Goal: Navigation & Orientation: Find specific page/section

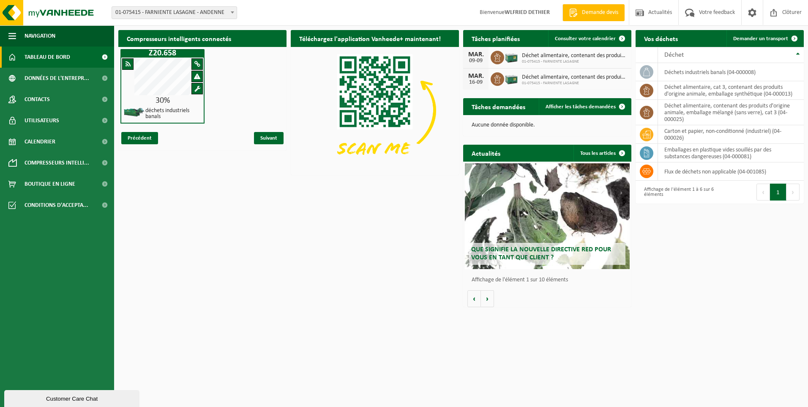
click at [381, 85] on img at bounding box center [375, 110] width 168 height 126
click at [265, 136] on span "Suivant" at bounding box center [269, 138] width 30 height 12
click at [68, 76] on span "Données de l'entrepr..." at bounding box center [57, 78] width 65 height 21
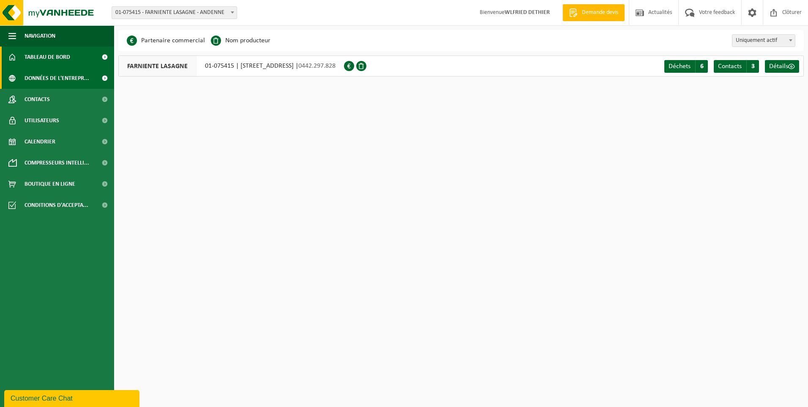
click at [62, 57] on span "Tableau de bord" at bounding box center [48, 56] width 46 height 21
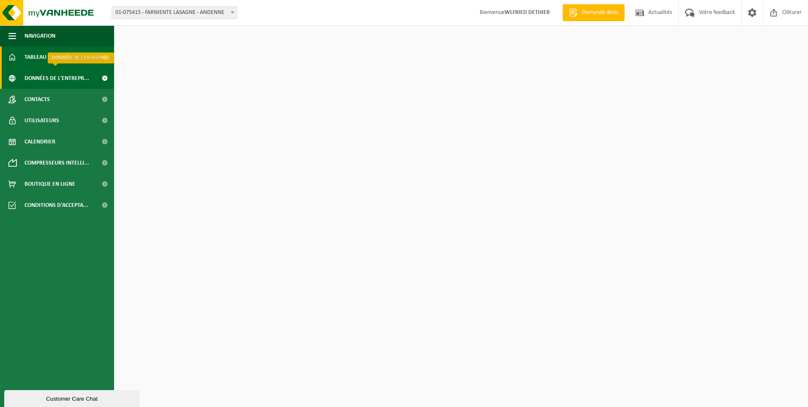
click at [63, 82] on span "Données de l'entrepr..." at bounding box center [57, 78] width 65 height 21
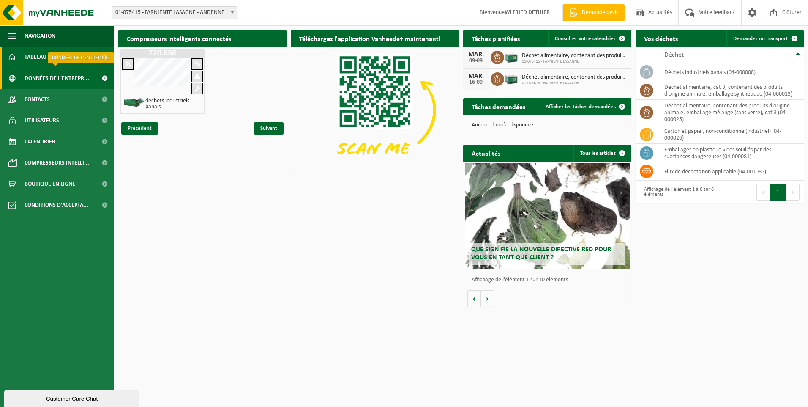
click at [67, 78] on span "Données de l'entrepr..." at bounding box center [57, 78] width 65 height 21
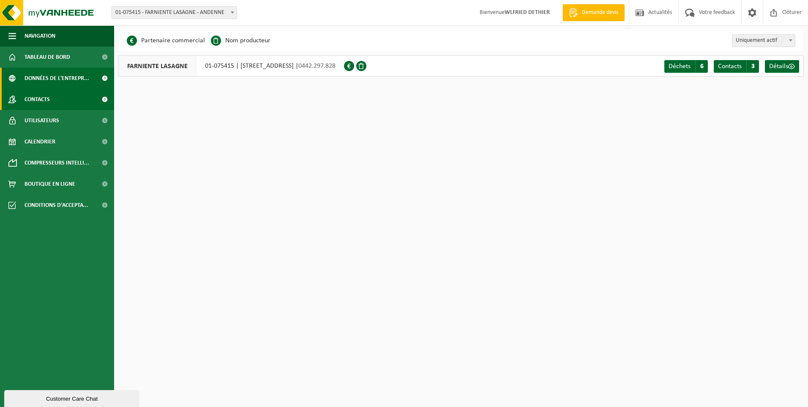
click at [98, 100] on span at bounding box center [104, 99] width 19 height 21
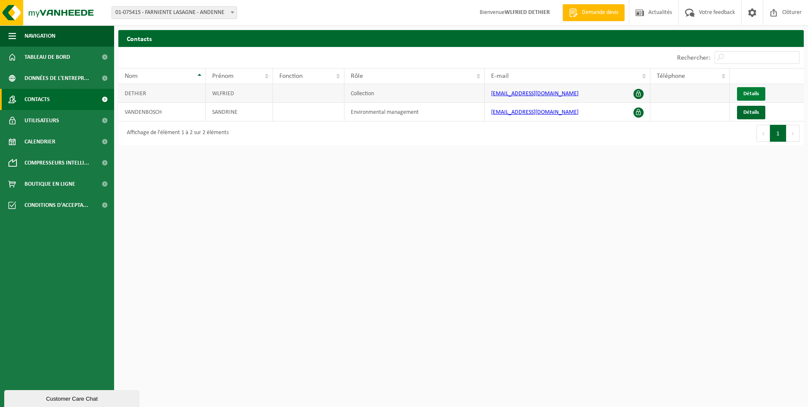
click at [745, 92] on span "Détails" at bounding box center [751, 93] width 16 height 5
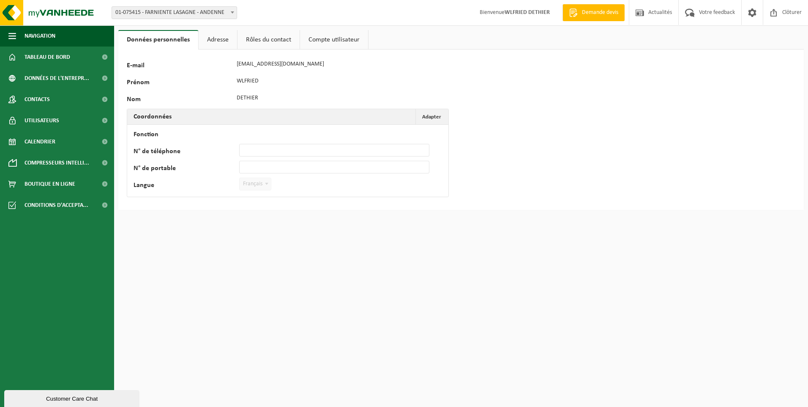
click at [263, 37] on link "Rôles du contact" at bounding box center [269, 39] width 62 height 19
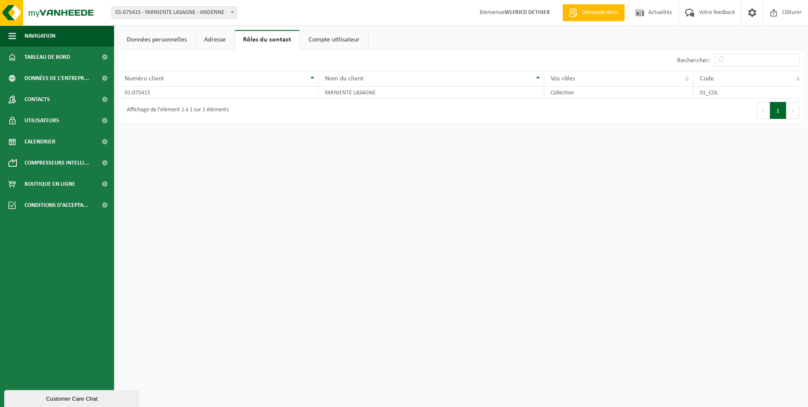
click at [214, 36] on link "Adresse" at bounding box center [215, 39] width 38 height 19
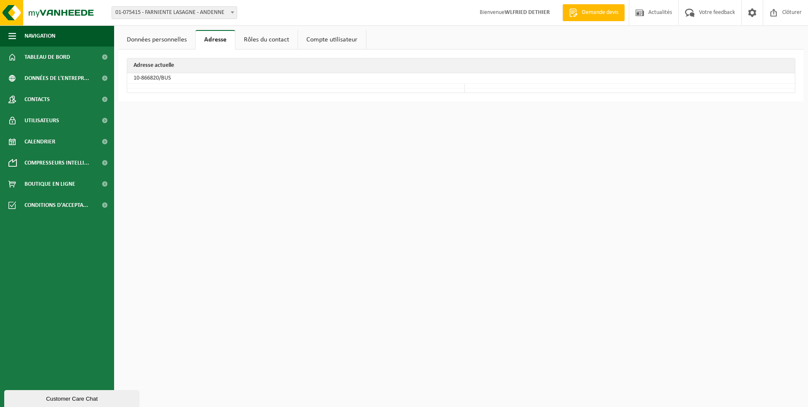
click at [309, 41] on link "Compte utilisateur" at bounding box center [332, 39] width 68 height 19
click at [240, 37] on link "Rôles du contact" at bounding box center [266, 39] width 62 height 19
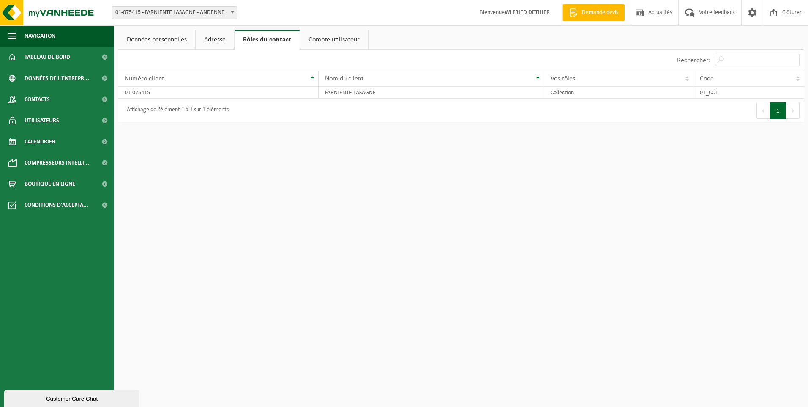
click at [209, 38] on link "Adresse" at bounding box center [215, 39] width 38 height 19
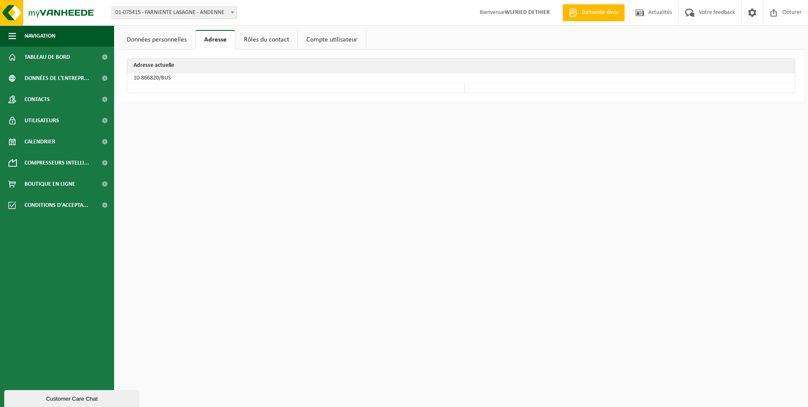
click at [167, 38] on link "Données personnelles" at bounding box center [156, 39] width 77 height 19
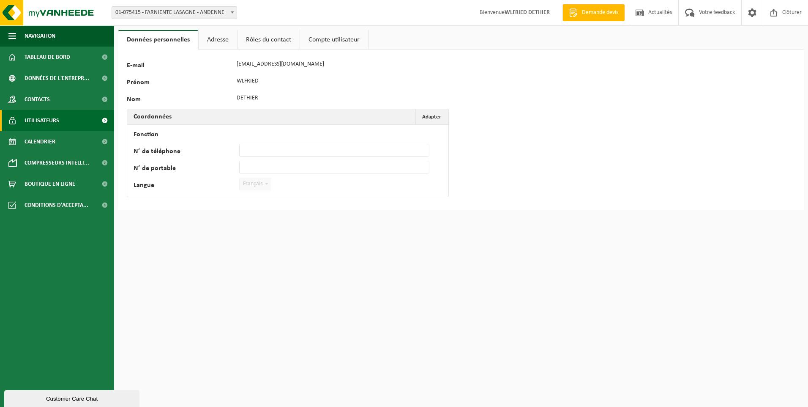
click at [48, 116] on span "Utilisateurs" at bounding box center [42, 120] width 35 height 21
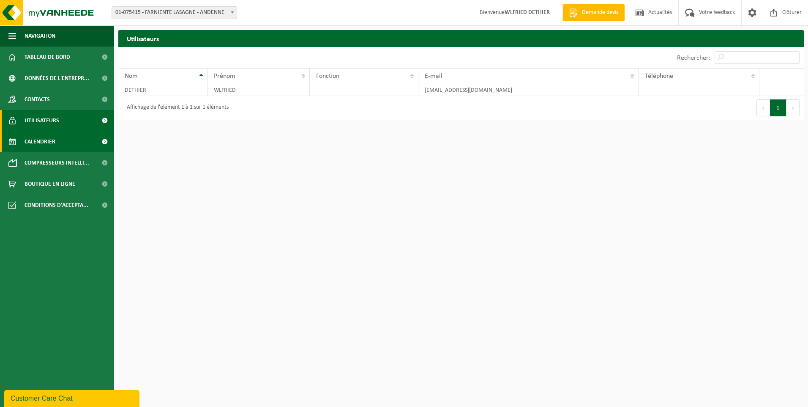
click at [60, 147] on link "Calendrier" at bounding box center [57, 141] width 114 height 21
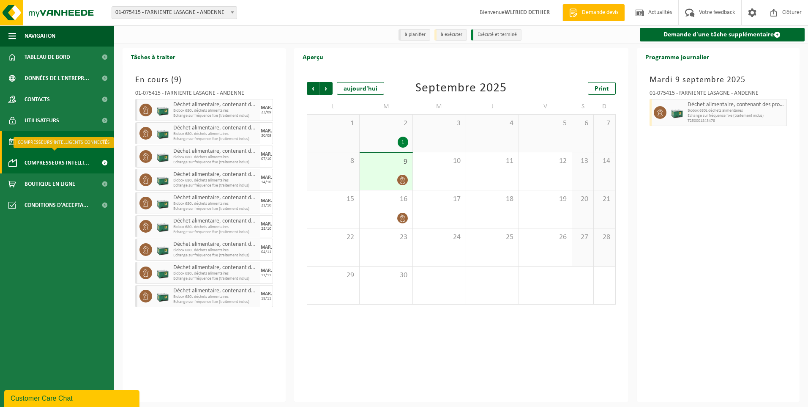
click at [66, 165] on span "Compresseurs intelli..." at bounding box center [57, 162] width 65 height 21
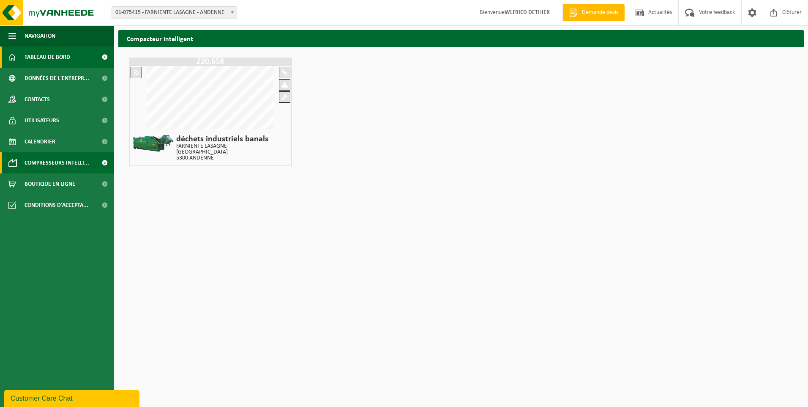
click at [49, 58] on span "Tableau de bord" at bounding box center [48, 56] width 46 height 21
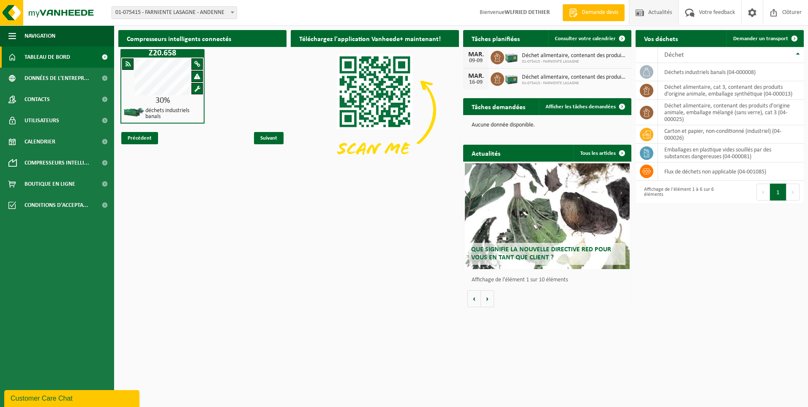
click at [655, 16] on span "Actualités" at bounding box center [660, 12] width 28 height 25
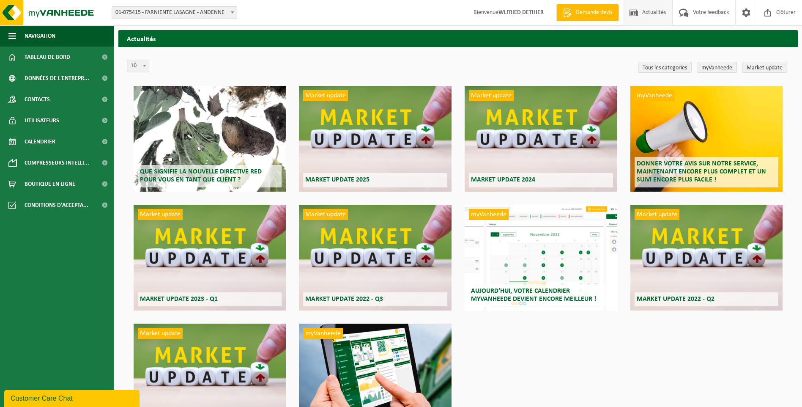
click at [235, 107] on div "Que signifie la nouvelle directive RED pour vous en tant que client ?" at bounding box center [210, 139] width 152 height 106
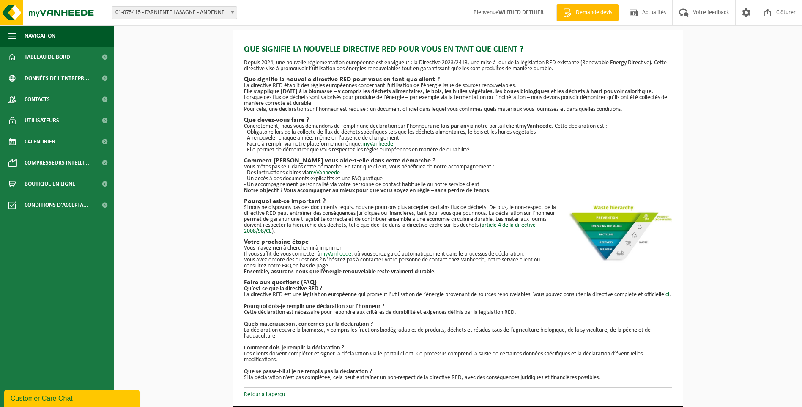
click at [335, 254] on link "myVanheede" at bounding box center [335, 254] width 31 height 6
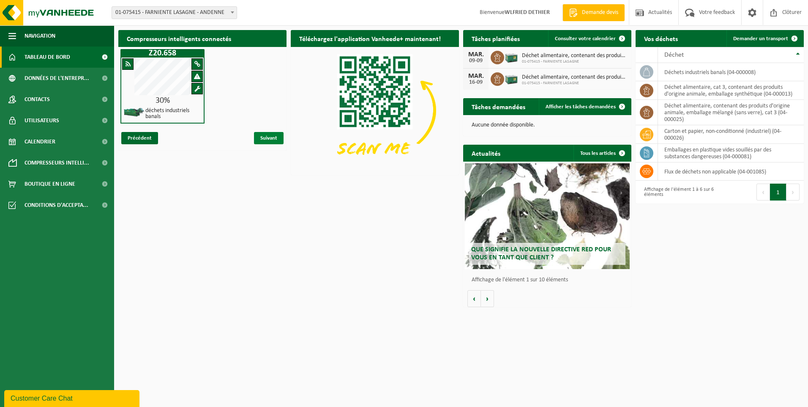
click at [274, 138] on span "Suivant" at bounding box center [269, 138] width 30 height 12
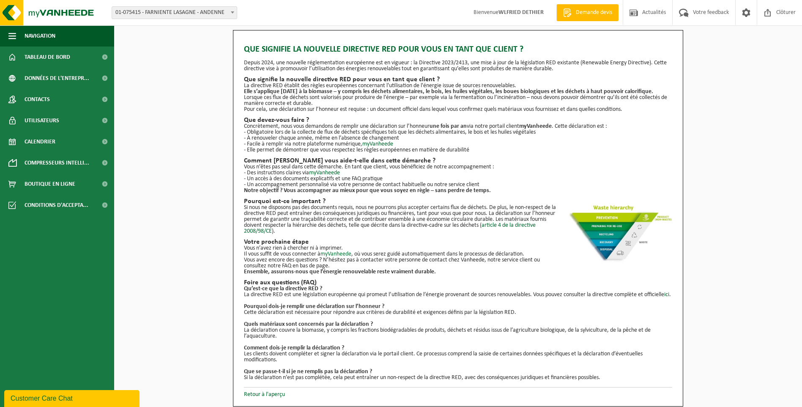
click at [343, 253] on link "myVanheede" at bounding box center [335, 254] width 31 height 6
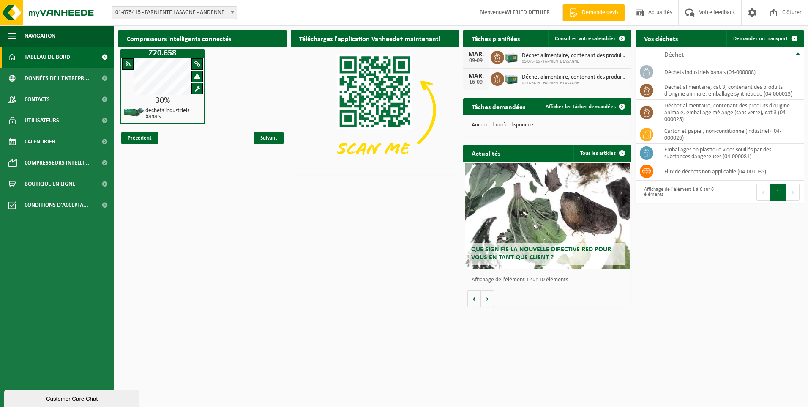
click at [178, 126] on div "Précédent Suivant" at bounding box center [202, 138] width 168 height 25
click at [145, 137] on span "Précédent" at bounding box center [139, 138] width 37 height 12
click at [145, 138] on span "Précédent" at bounding box center [139, 138] width 37 height 12
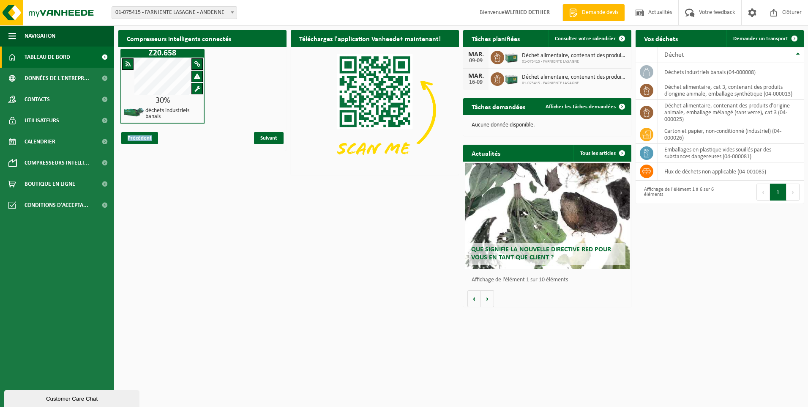
drag, startPoint x: 145, startPoint y: 138, endPoint x: 143, endPoint y: 153, distance: 15.8
click at [143, 153] on div "Compresseurs intelligents connectés Z20.658 30% déchets industriels banals Préc…" at bounding box center [202, 90] width 172 height 129
click at [599, 106] on span "Afficher les tâches demandées" at bounding box center [581, 106] width 70 height 5
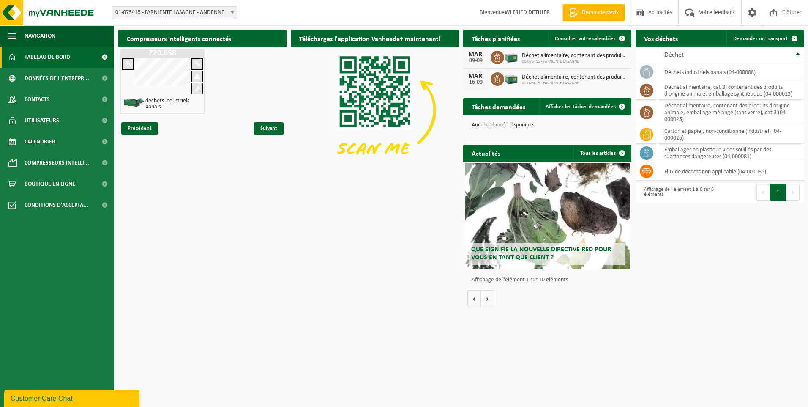
click at [503, 128] on p "Aucune donnée disponible." at bounding box center [547, 125] width 151 height 6
drag, startPoint x: 503, startPoint y: 128, endPoint x: 537, endPoint y: 126, distance: 34.3
click at [537, 126] on p "Aucune donnée disponible." at bounding box center [547, 125] width 151 height 6
click at [621, 152] on span at bounding box center [622, 153] width 17 height 17
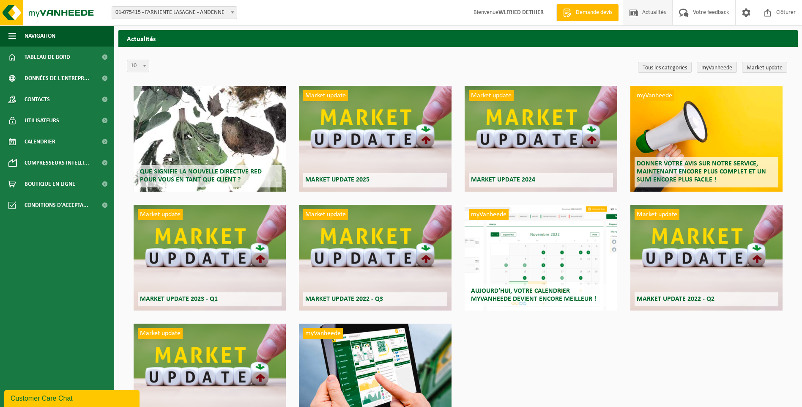
click at [216, 161] on div "Que signifie la nouvelle directive RED pour vous en tant que client ?" at bounding box center [210, 139] width 152 height 106
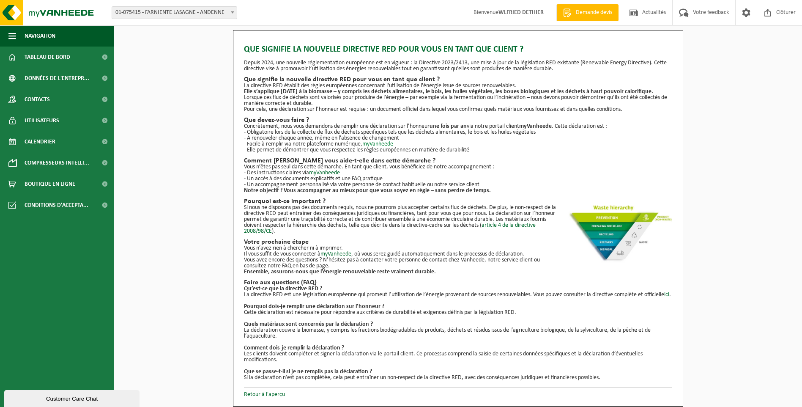
click at [372, 142] on link "myVanheede" at bounding box center [377, 144] width 31 height 6
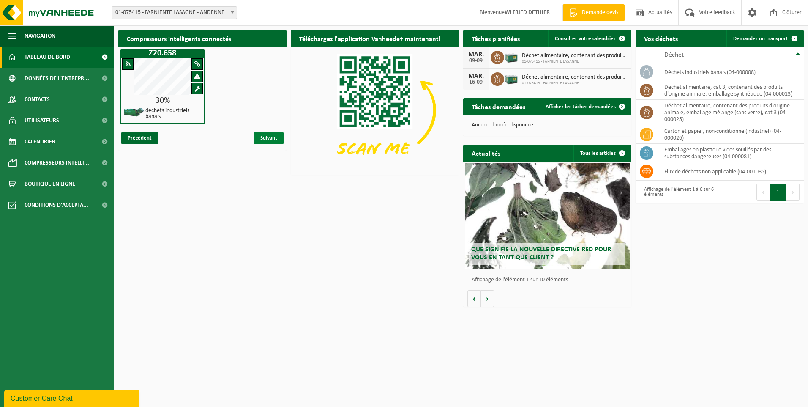
click at [266, 136] on span "Suivant" at bounding box center [269, 138] width 30 height 12
